Goal: Check status

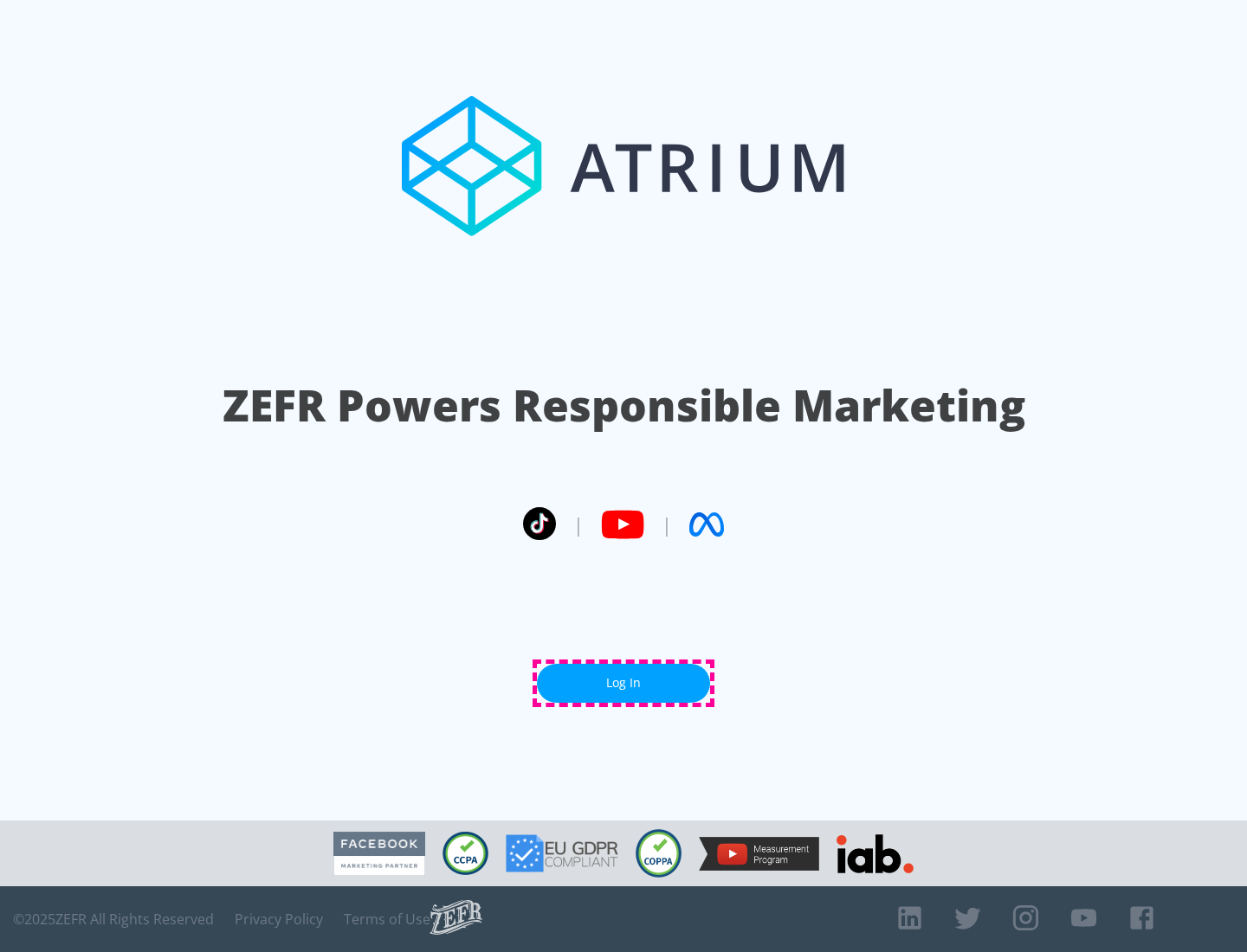
click at [624, 683] on link "Log In" at bounding box center [623, 683] width 173 height 39
